Goal: Task Accomplishment & Management: Manage account settings

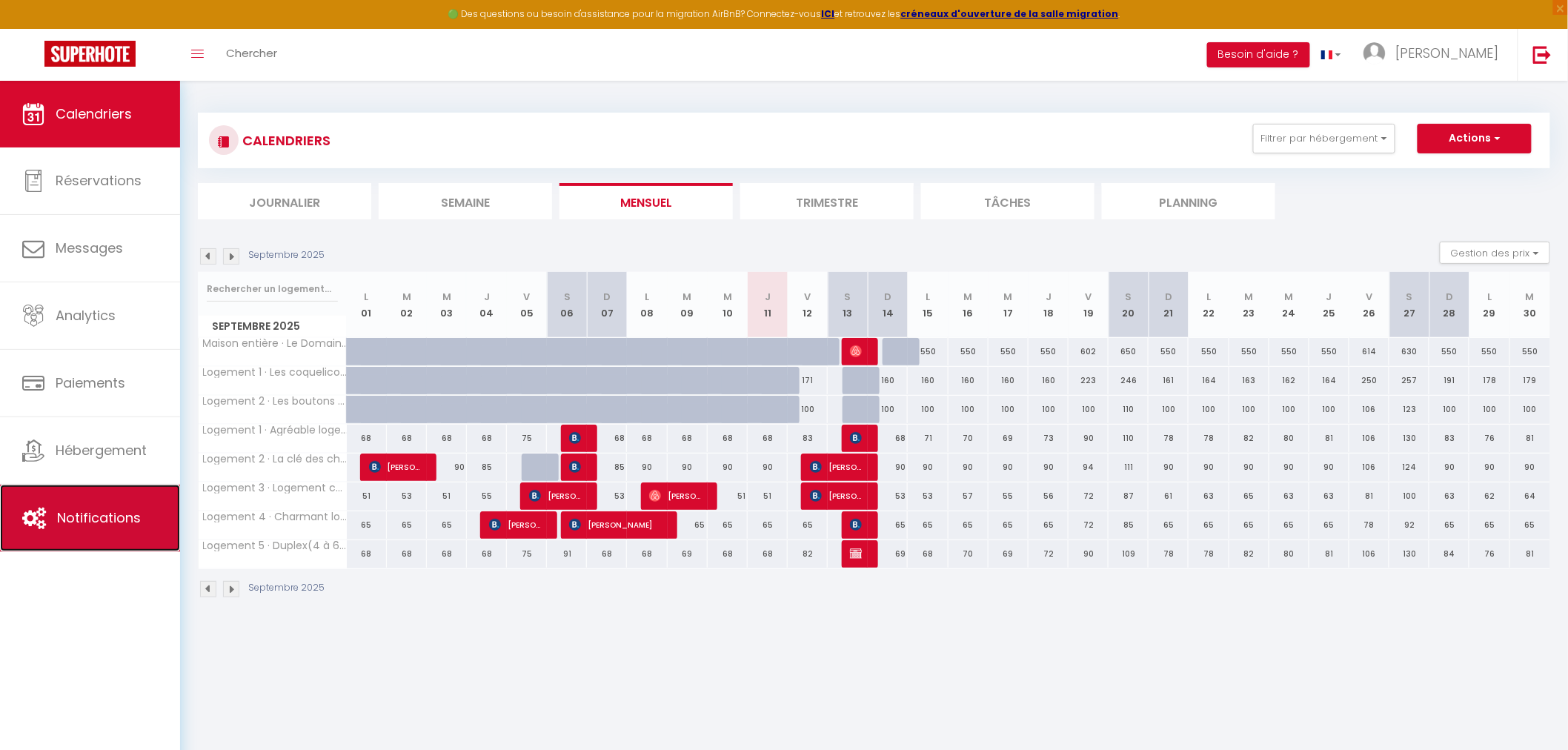
click at [99, 504] on link "Notifications" at bounding box center [90, 518] width 180 height 67
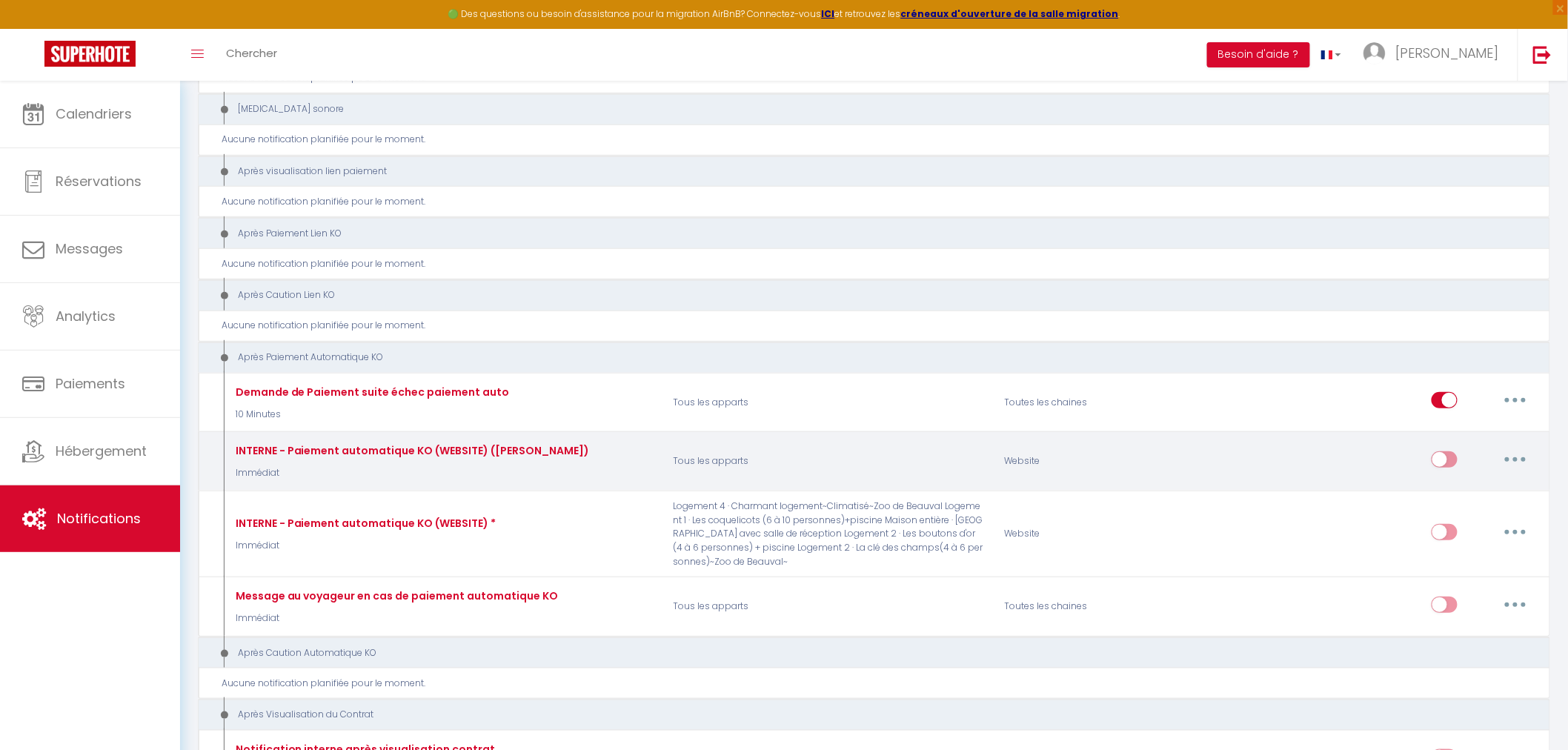
scroll to position [4939, 0]
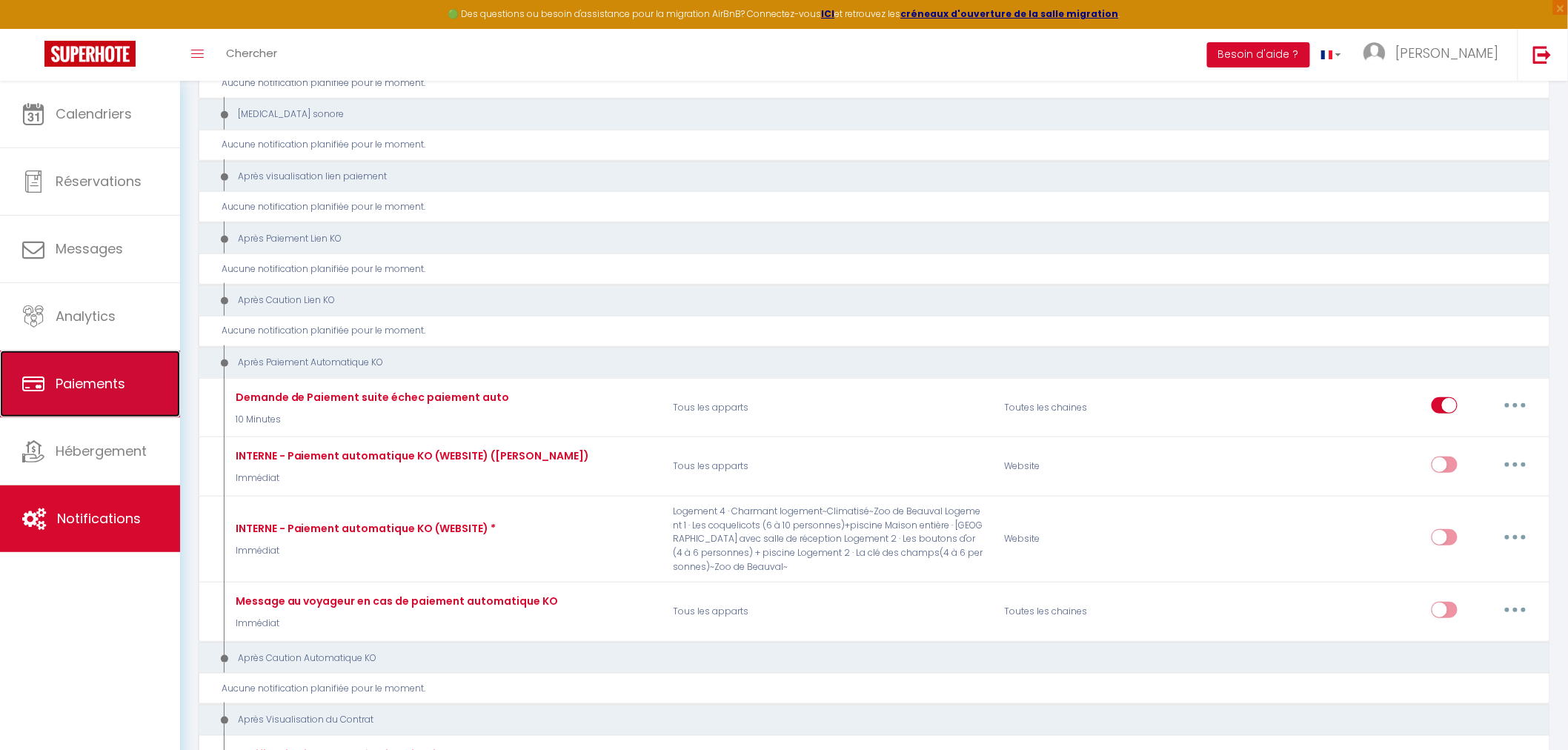
click at [98, 374] on span "Paiements" at bounding box center [90, 383] width 70 height 18
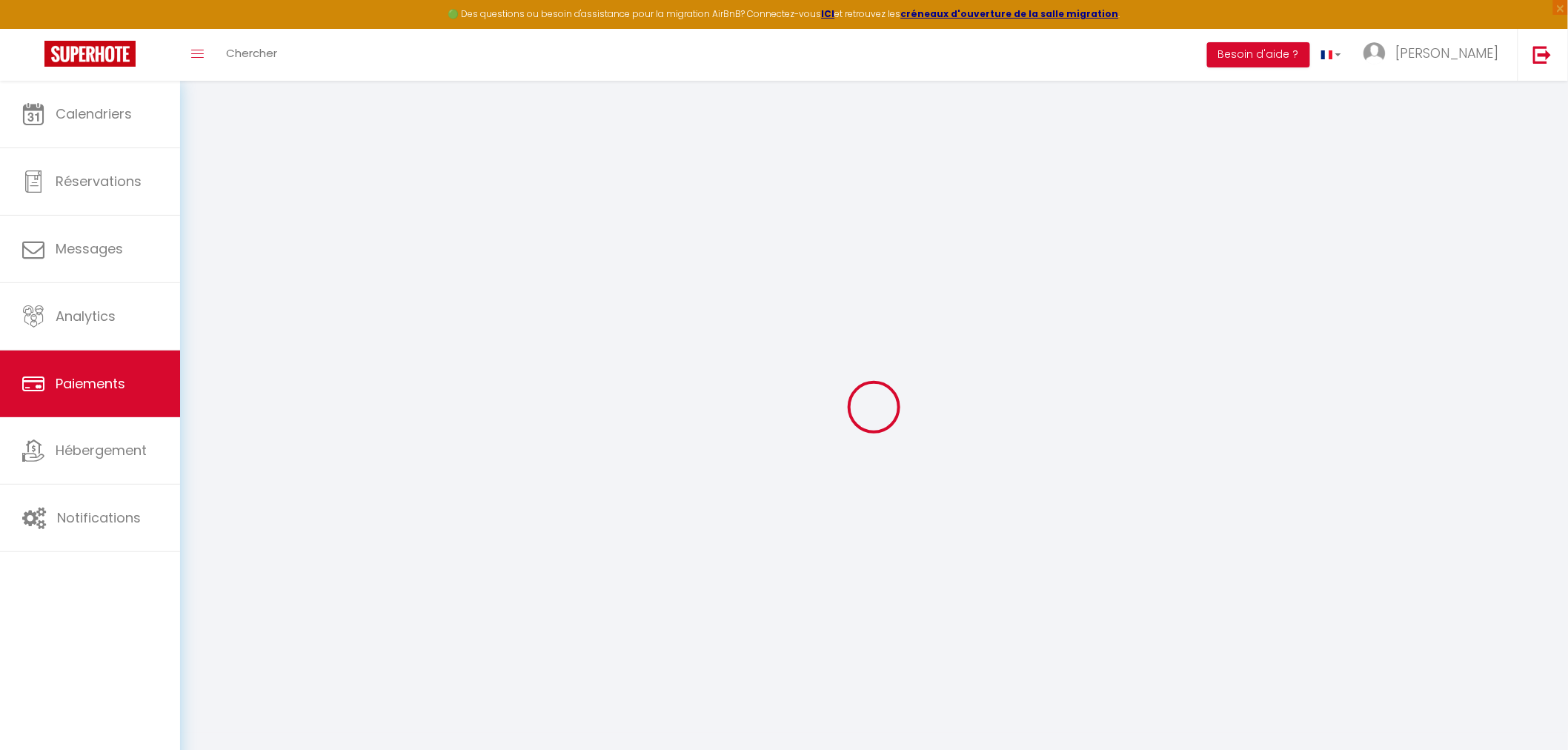
select select "2"
select select "0"
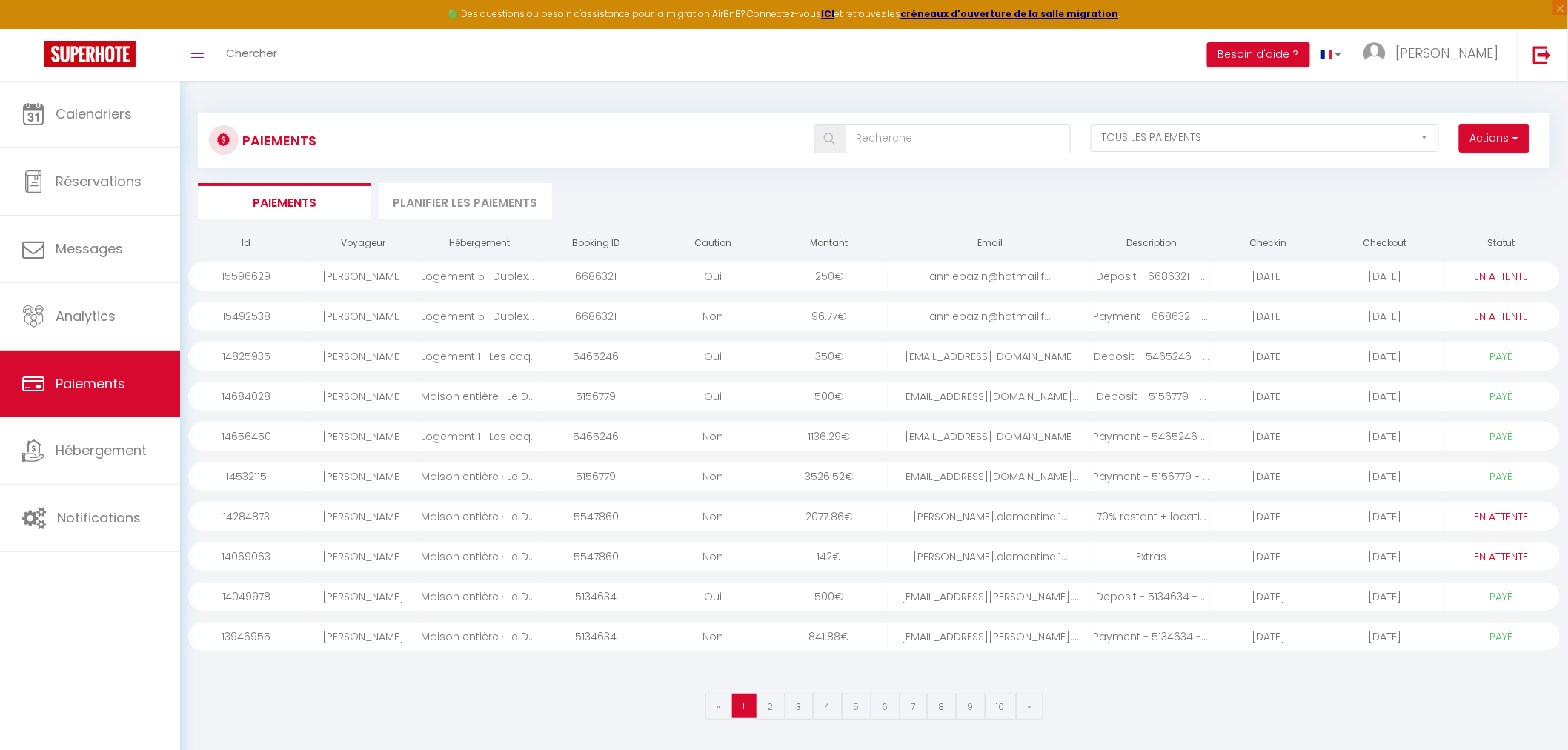
click at [882, 201] on ul "Paiements Planifier les paiements" at bounding box center [874, 201] width 1352 height 36
